Goal: Information Seeking & Learning: Learn about a topic

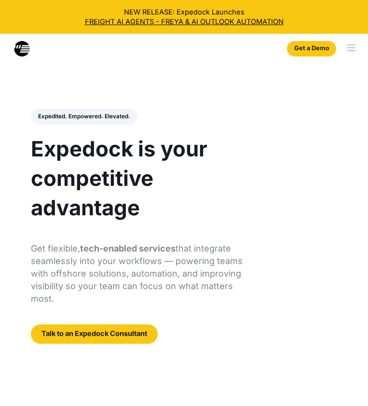
select select
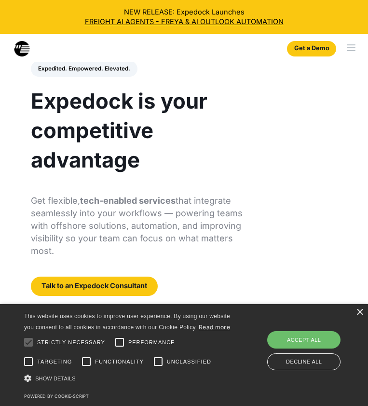
scroll to position [48, 0]
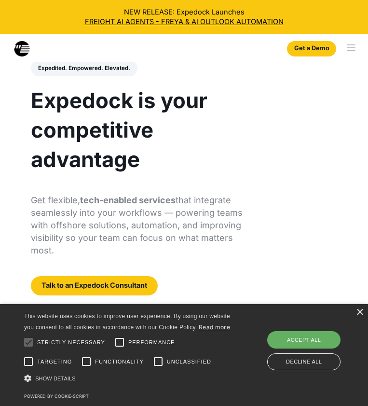
click at [303, 341] on div "Accept all" at bounding box center [303, 339] width 73 height 17
checkbox input "true"
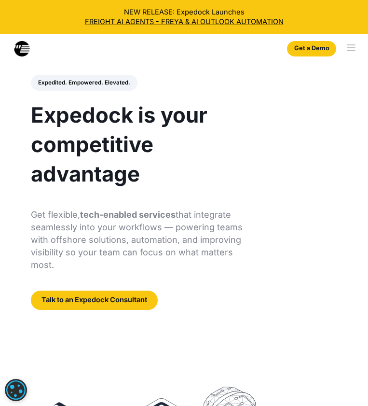
scroll to position [34, 0]
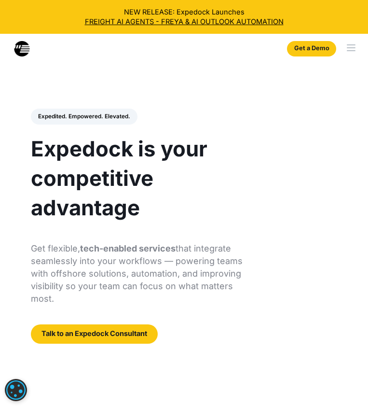
select select
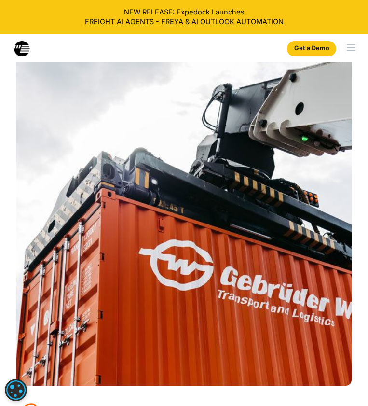
scroll to position [1084, 0]
